Goal: Find contact information: Find contact information

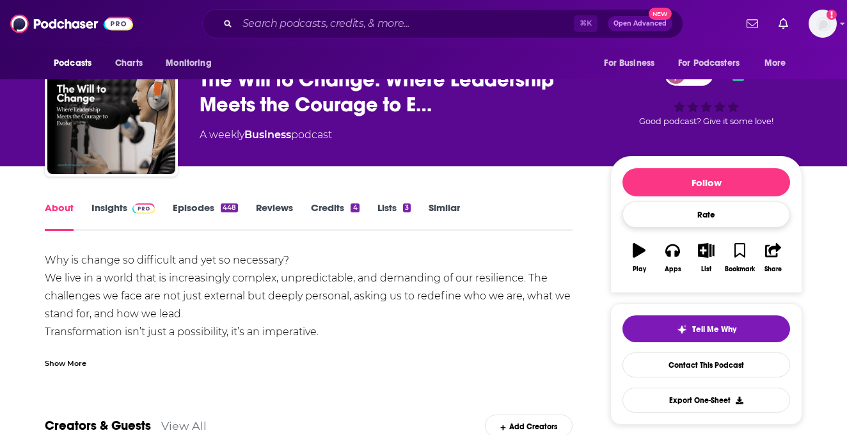
scroll to position [29, 0]
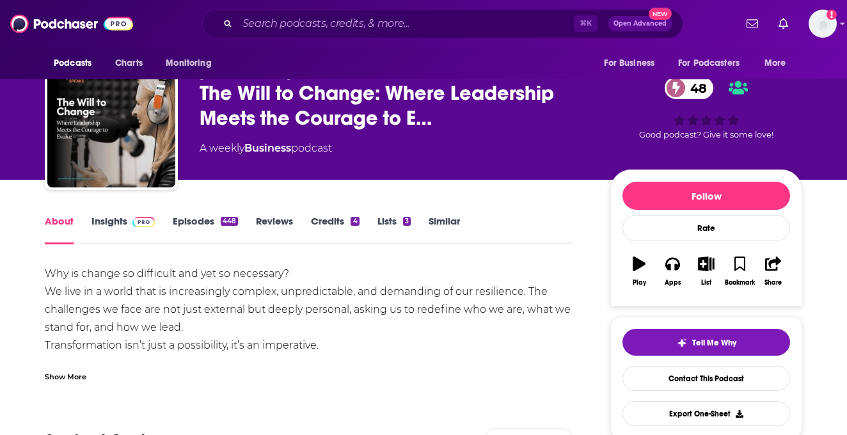
click at [127, 224] on span at bounding box center [141, 221] width 28 height 12
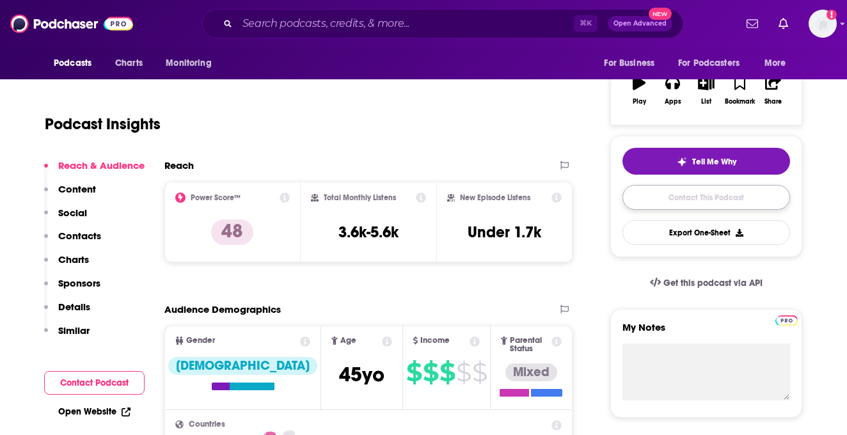
click at [698, 202] on link "Contact This Podcast" at bounding box center [707, 197] width 168 height 25
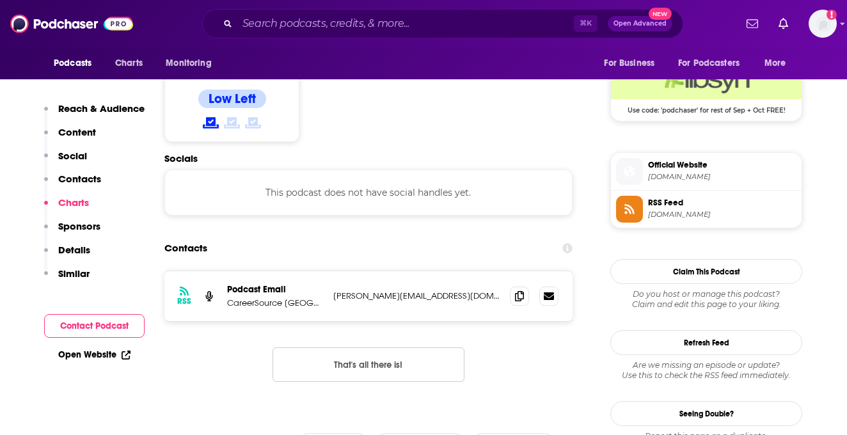
scroll to position [1048, 0]
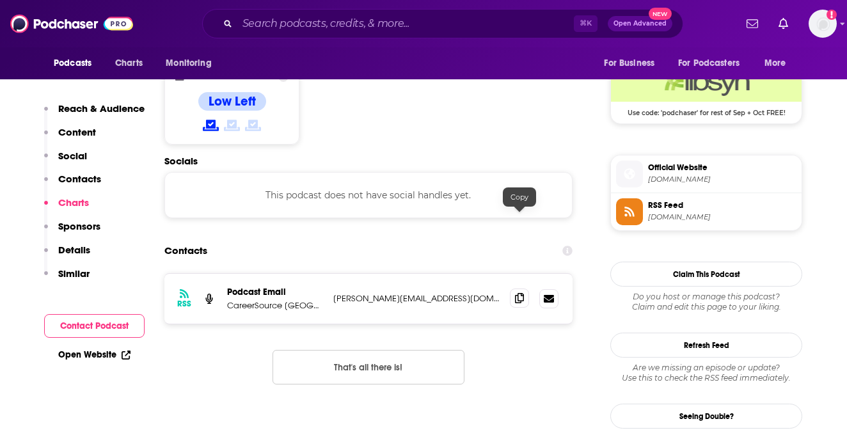
click at [515, 293] on icon at bounding box center [519, 298] width 9 height 10
click at [253, 24] on input "Search podcasts, credits, & more..." at bounding box center [405, 23] width 337 height 20
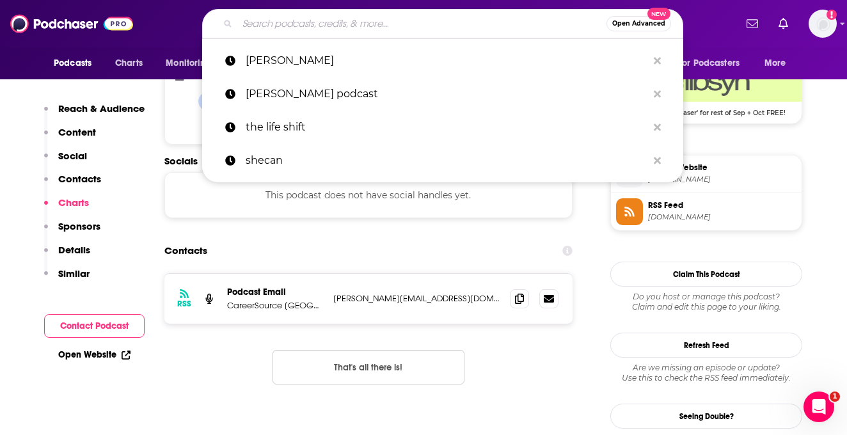
paste input "The Chris Hedges Report"
type input "The Chris Hedges Report"
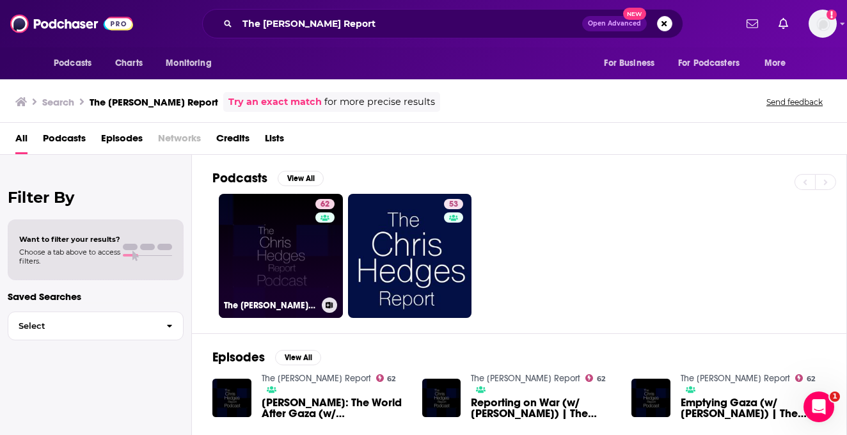
click at [248, 237] on link "62 The Chris Hedges Report" at bounding box center [281, 256] width 124 height 124
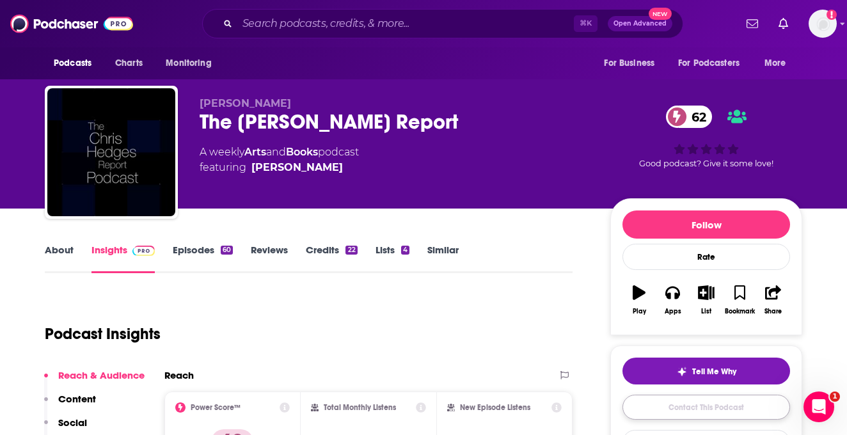
click at [694, 401] on link "Contact This Podcast" at bounding box center [707, 407] width 168 height 25
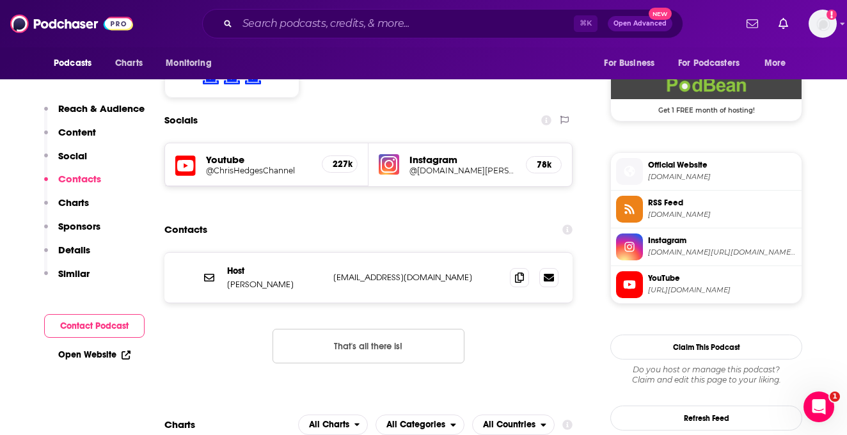
scroll to position [1018, 0]
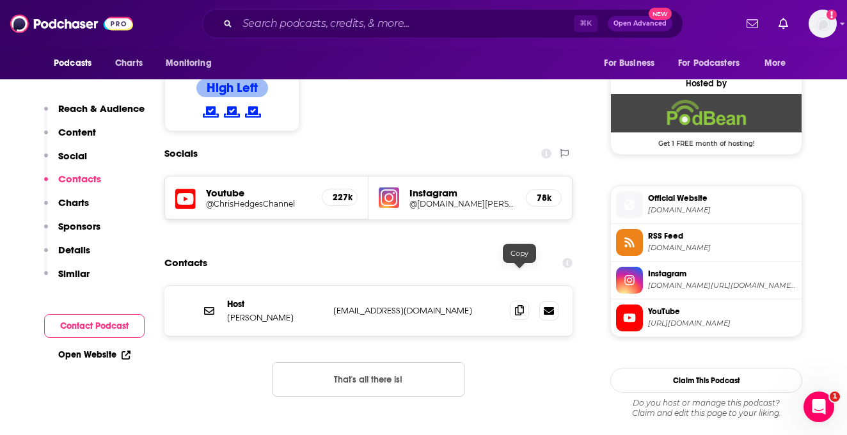
click at [517, 305] on icon at bounding box center [519, 310] width 9 height 10
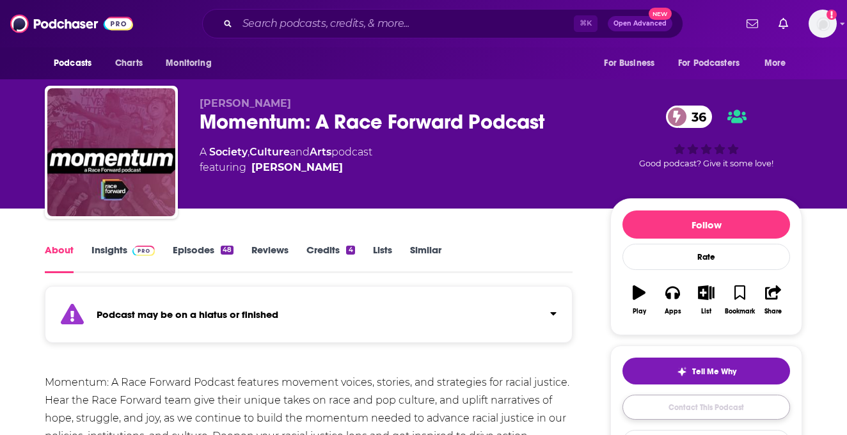
click at [668, 410] on link "Contact This Podcast" at bounding box center [707, 407] width 168 height 25
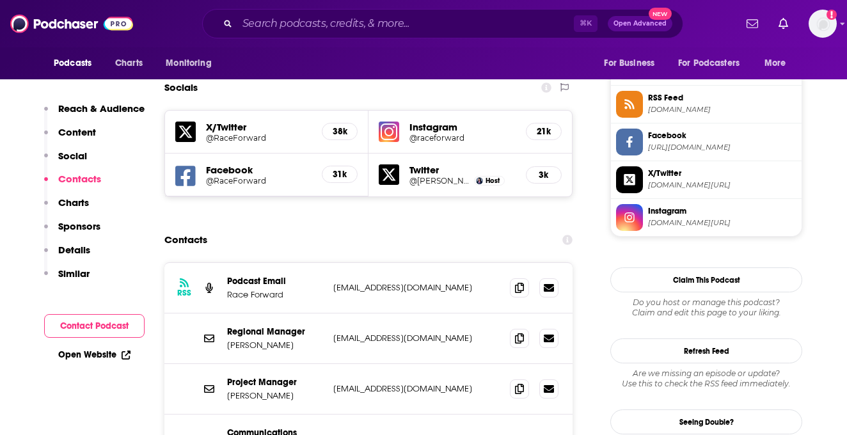
scroll to position [1183, 0]
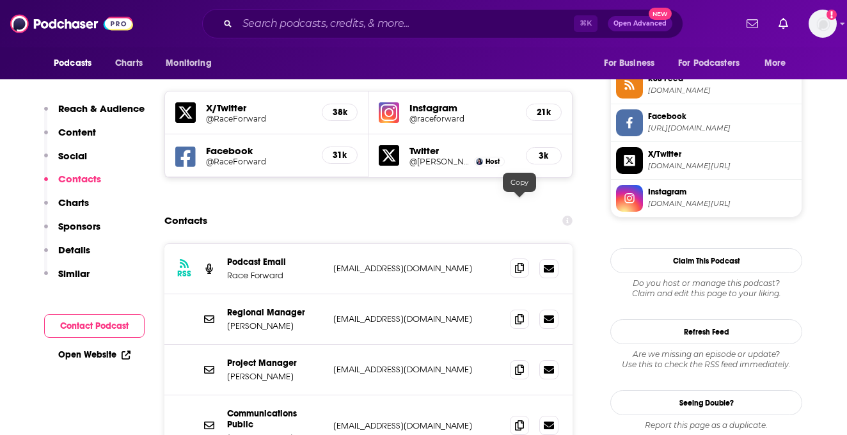
click at [523, 263] on icon at bounding box center [519, 268] width 9 height 10
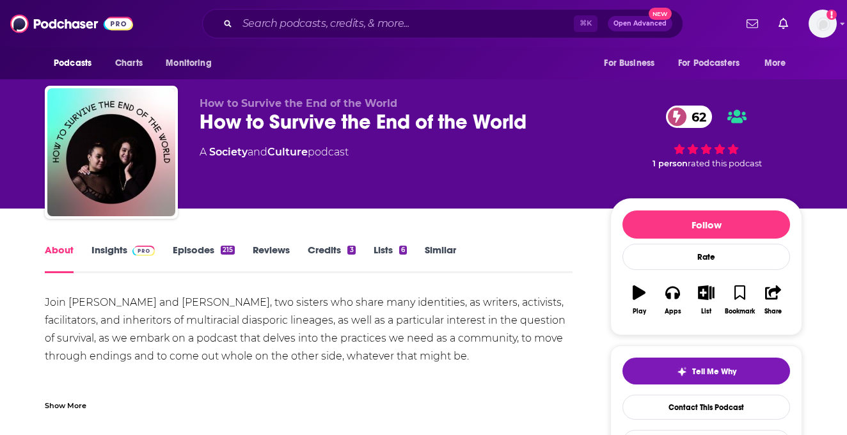
click at [207, 253] on link "Episodes 215" at bounding box center [204, 258] width 62 height 29
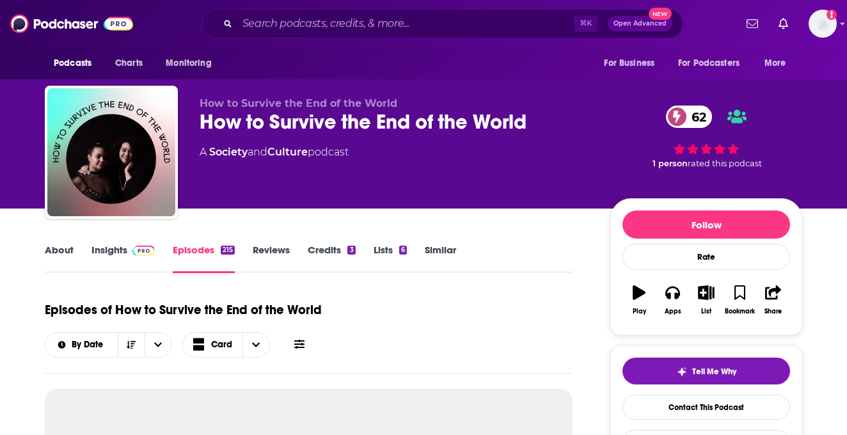
click at [127, 260] on link "Insights" at bounding box center [123, 258] width 63 height 29
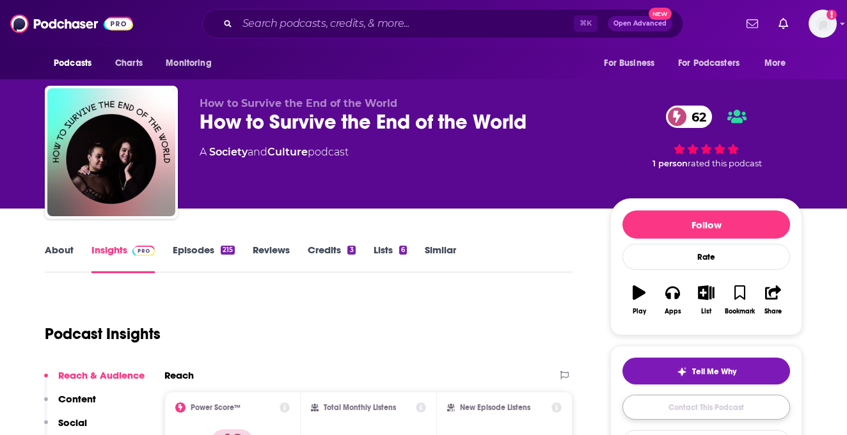
click at [711, 410] on link "Contact This Podcast" at bounding box center [707, 407] width 168 height 25
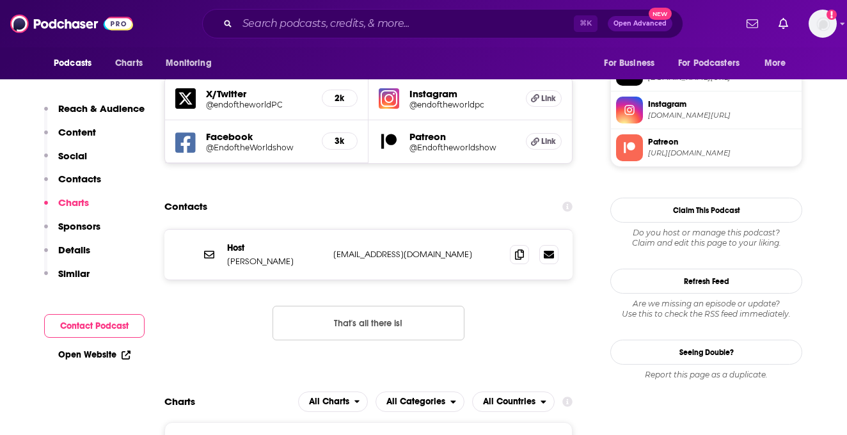
scroll to position [1119, 0]
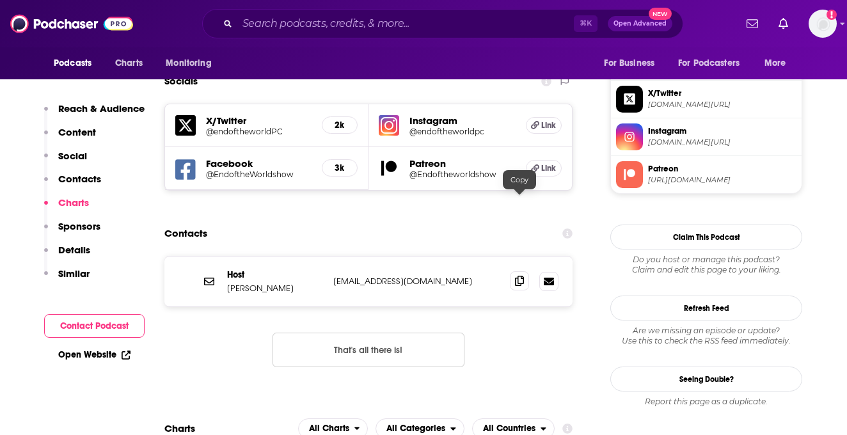
click at [522, 276] on icon at bounding box center [519, 281] width 9 height 10
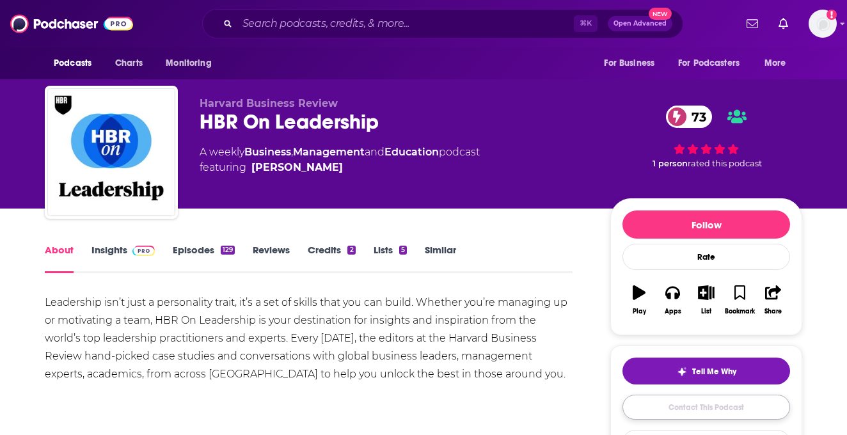
click at [695, 400] on link "Contact This Podcast" at bounding box center [707, 407] width 168 height 25
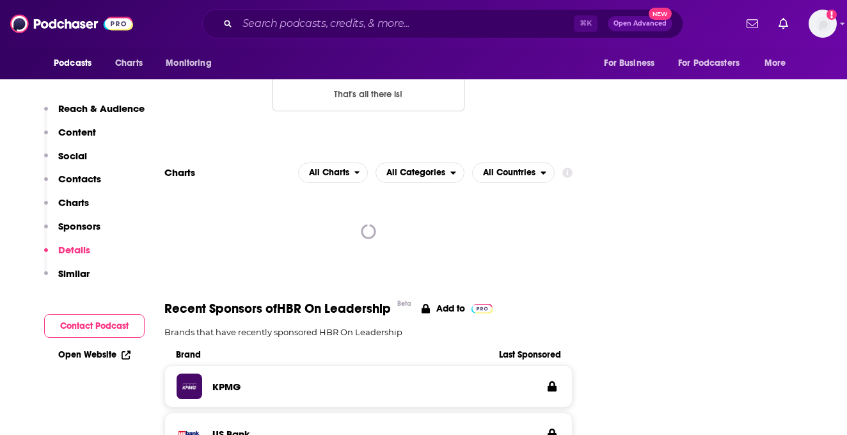
scroll to position [950, 0]
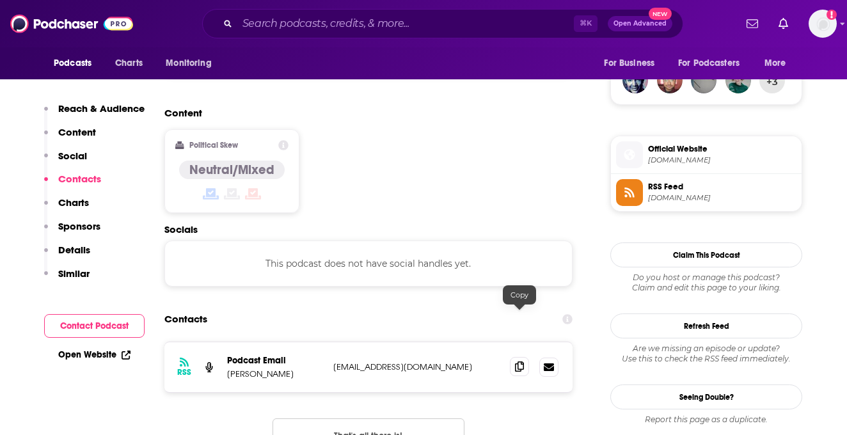
click at [511, 357] on span at bounding box center [519, 366] width 19 height 19
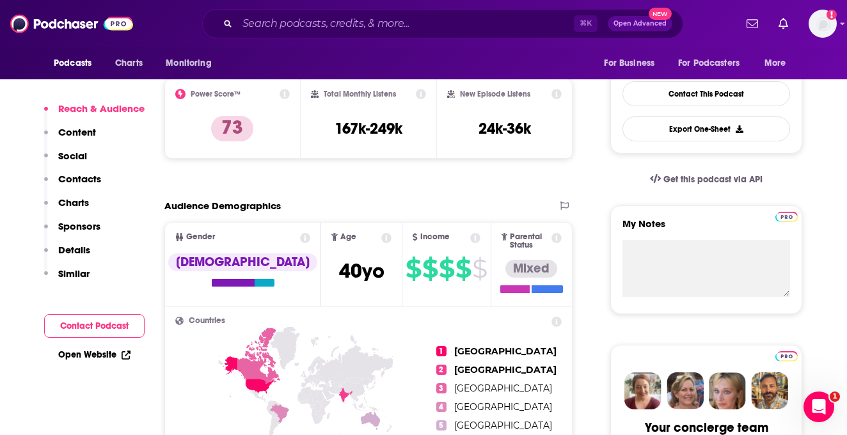
scroll to position [168, 0]
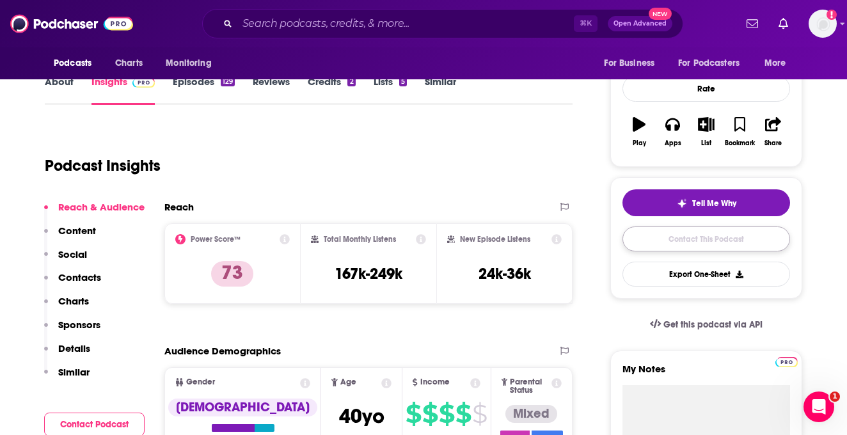
click at [685, 243] on link "Contact This Podcast" at bounding box center [707, 239] width 168 height 25
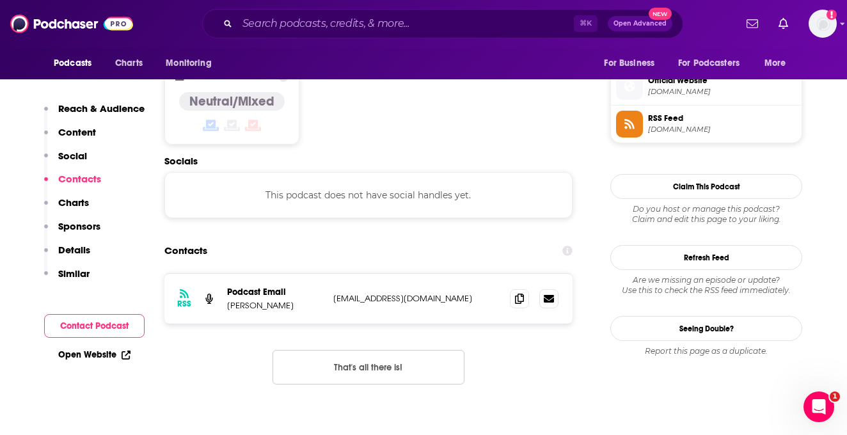
scroll to position [1017, 0]
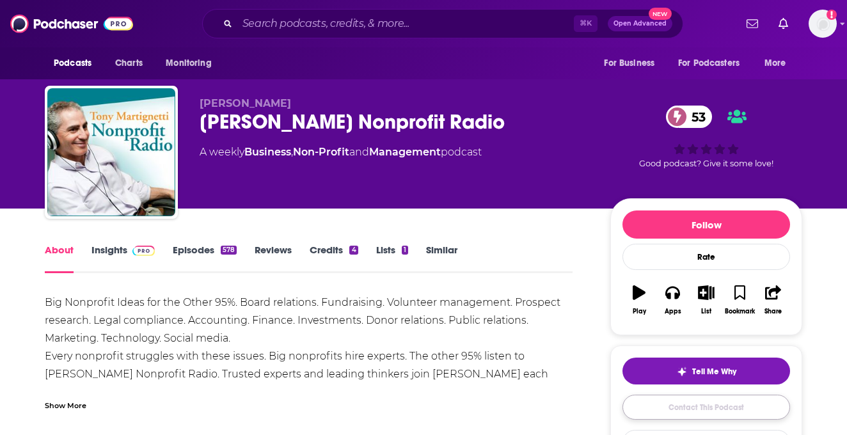
click at [714, 399] on link "Contact This Podcast" at bounding box center [707, 407] width 168 height 25
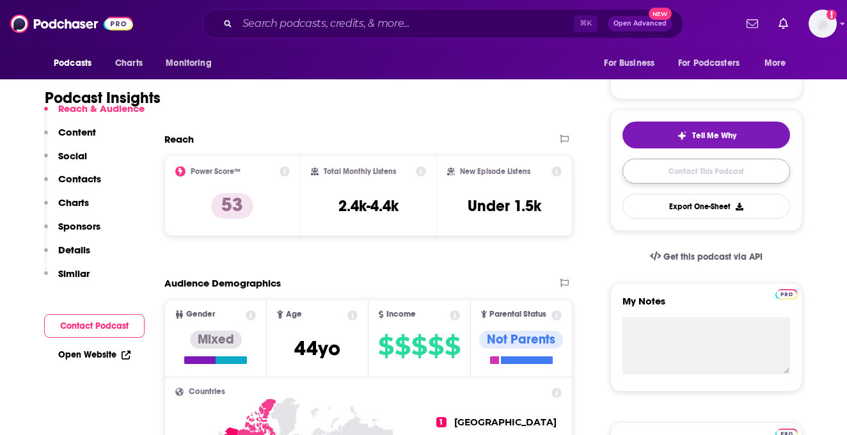
click at [645, 167] on link "Contact This Podcast" at bounding box center [707, 171] width 168 height 25
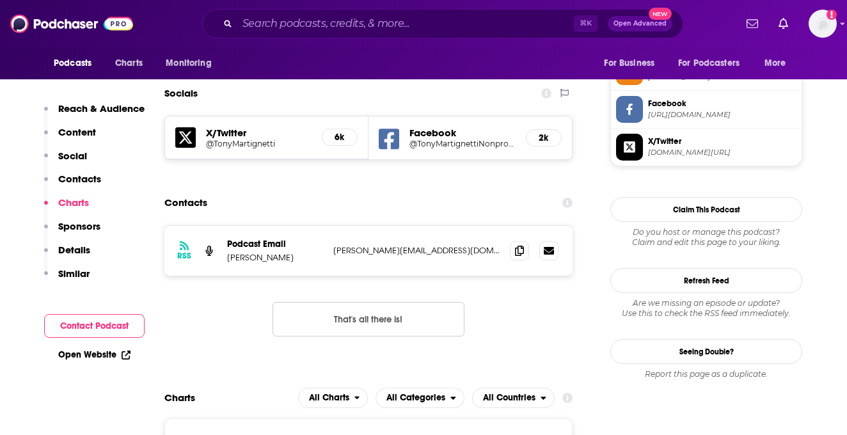
scroll to position [1065, 0]
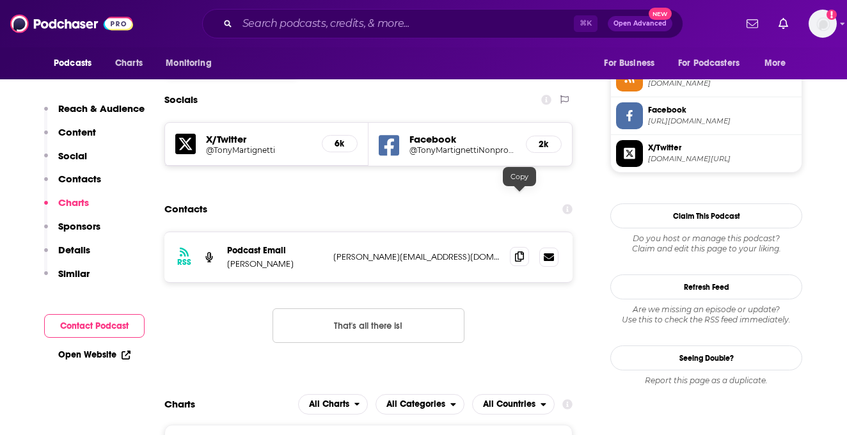
click at [517, 252] on icon at bounding box center [519, 257] width 9 height 10
